Goal: Find specific page/section: Find specific page/section

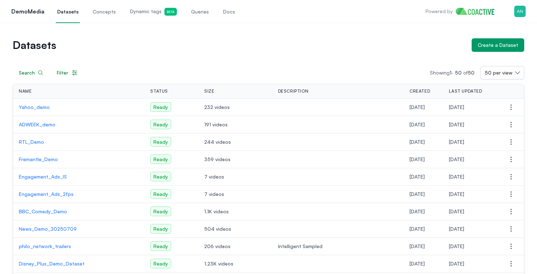
click at [38, 109] on p "Yahoo_demo" at bounding box center [79, 107] width 120 height 7
click at [30, 73] on div "Search" at bounding box center [31, 72] width 24 height 7
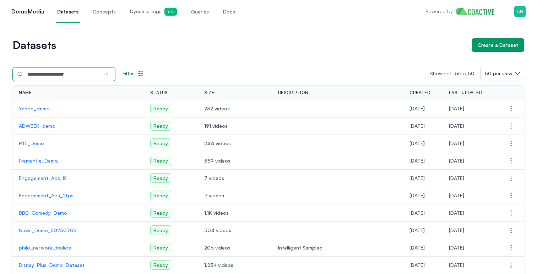
click at [30, 73] on input "text" at bounding box center [55, 73] width 85 height 13
type input "******"
